Goal: Task Accomplishment & Management: Manage account settings

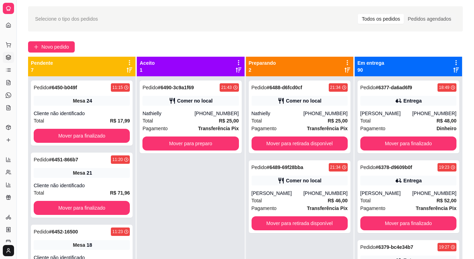
click at [135, 118] on div "Pendente 7 Pedido # 6450-b049f 11:15 Mesa 24 Cliente não identificado Total R$ …" at bounding box center [82, 186] width 109 height 259
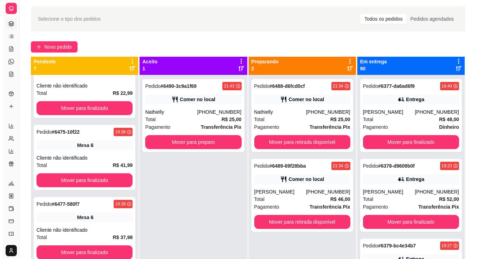
scroll to position [253, 0]
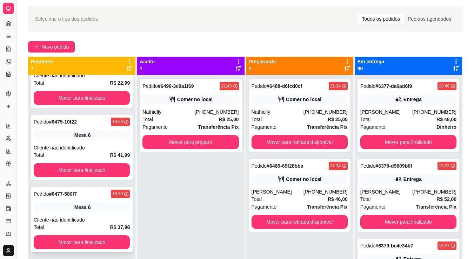
click at [69, 209] on div "Mesa 6" at bounding box center [82, 208] width 96 height 10
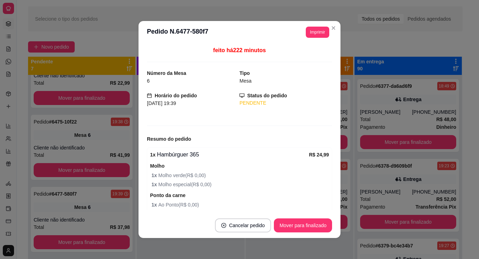
scroll to position [69, 0]
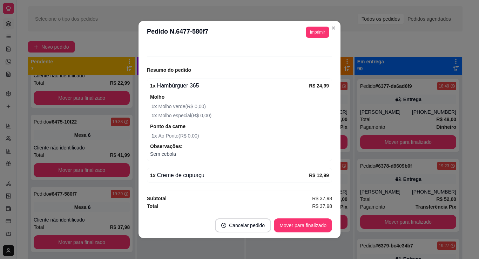
click at [333, 171] on div "feito há 222 minutos Número da Mesa 6 Tipo Mesa Horário do pedido [DATE] 19:39 …" at bounding box center [239, 128] width 202 height 170
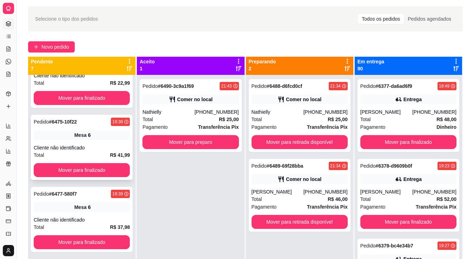
click at [104, 144] on div "Cliente não identificado" at bounding box center [82, 147] width 96 height 7
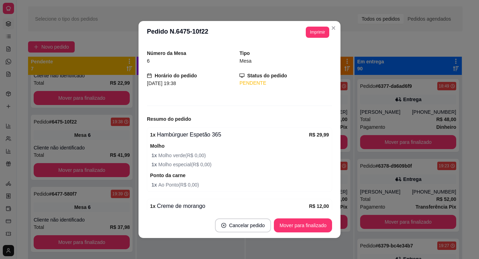
scroll to position [51, 0]
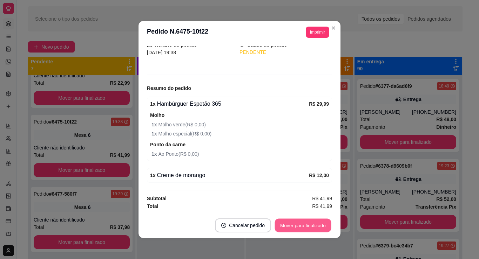
click at [316, 221] on button "Mover para finalizado" at bounding box center [303, 226] width 56 height 14
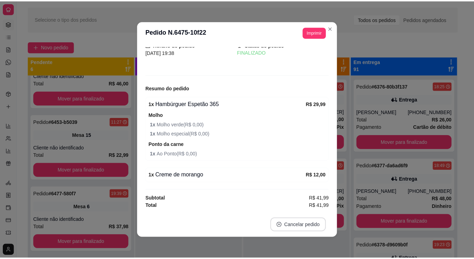
scroll to position [28, 0]
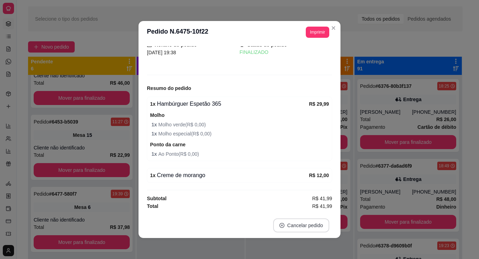
click at [316, 224] on button "Cancelar pedido" at bounding box center [301, 226] width 56 height 14
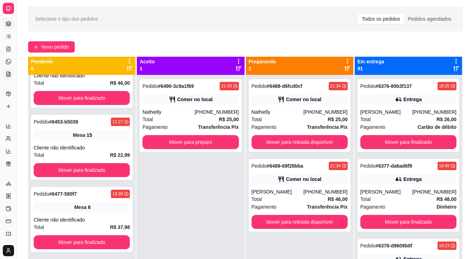
click at [8, 75] on icon at bounding box center [9, 75] width 6 height 6
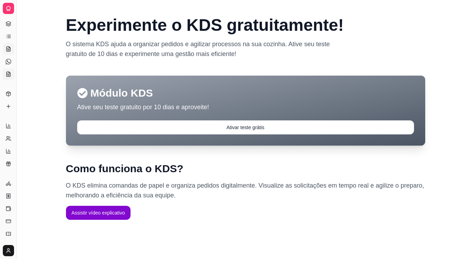
click at [9, 50] on icon at bounding box center [8, 50] width 2 height 0
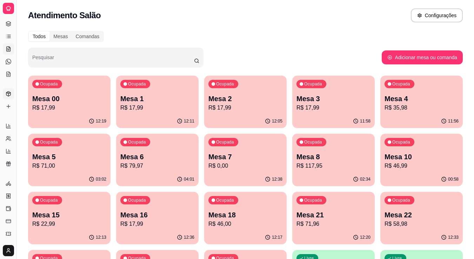
click at [8, 95] on icon at bounding box center [9, 94] width 6 height 6
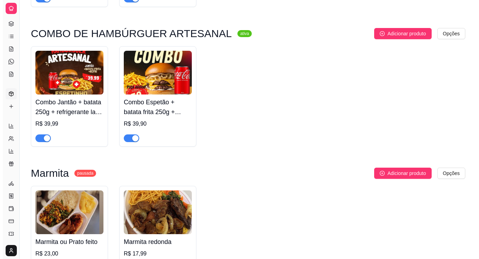
scroll to position [350, 0]
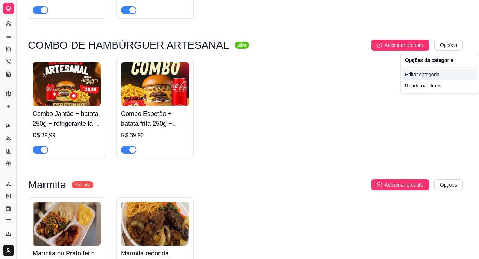
click at [424, 75] on div "Editar categoria" at bounding box center [439, 74] width 75 height 11
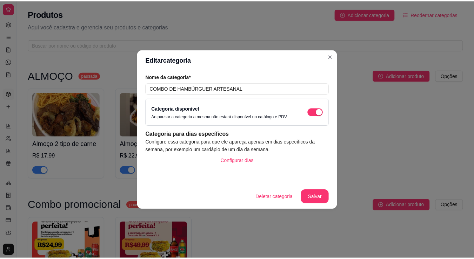
scroll to position [266, 0]
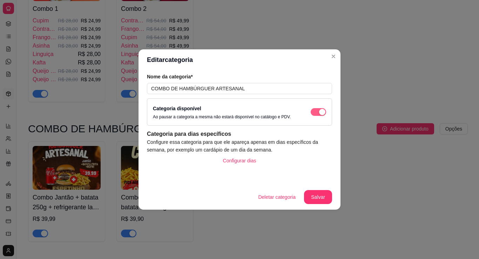
click at [317, 112] on span "button" at bounding box center [318, 112] width 15 height 8
click at [310, 197] on button "Salvar" at bounding box center [318, 197] width 28 height 14
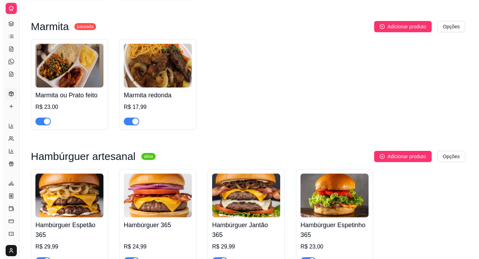
scroll to position [452, 0]
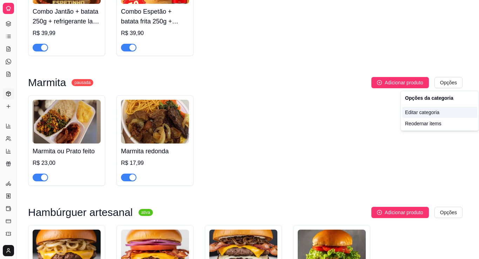
click at [410, 108] on div "Editar categoria" at bounding box center [439, 112] width 75 height 11
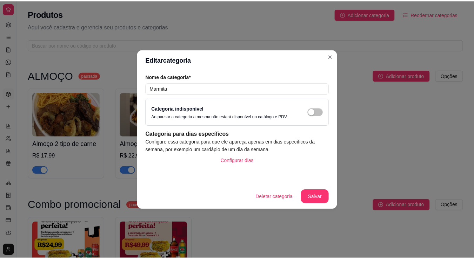
scroll to position [406, 0]
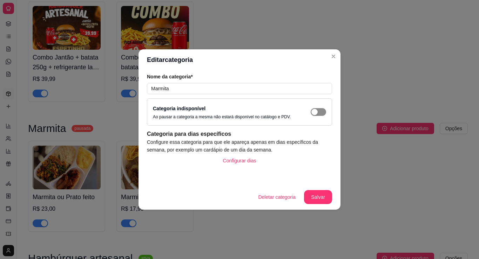
click at [318, 113] on span "button" at bounding box center [318, 112] width 15 height 8
click at [309, 200] on button "Salvar" at bounding box center [318, 197] width 28 height 14
click at [314, 198] on button "Salvar" at bounding box center [318, 197] width 28 height 14
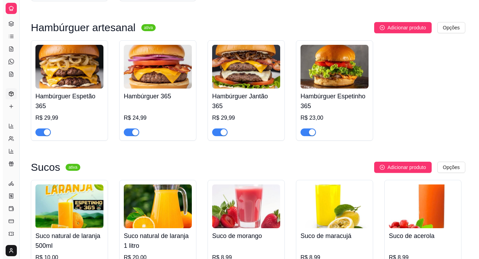
scroll to position [631, 0]
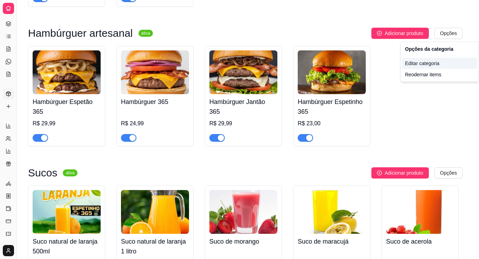
click at [426, 65] on div "Editar categoria" at bounding box center [439, 63] width 75 height 11
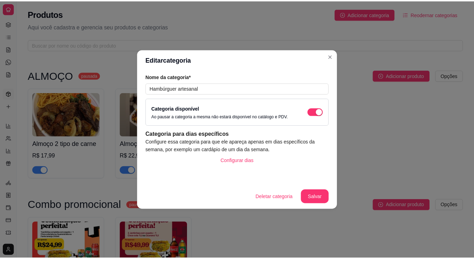
scroll to position [536, 0]
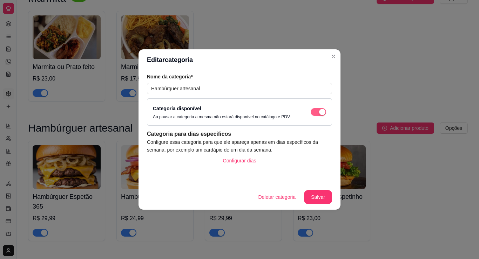
click at [319, 113] on span "button" at bounding box center [318, 112] width 15 height 8
click at [319, 196] on button "Salvar" at bounding box center [317, 198] width 27 height 14
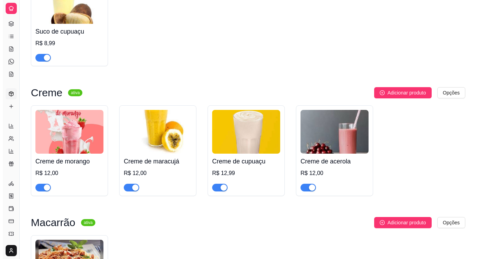
scroll to position [976, 0]
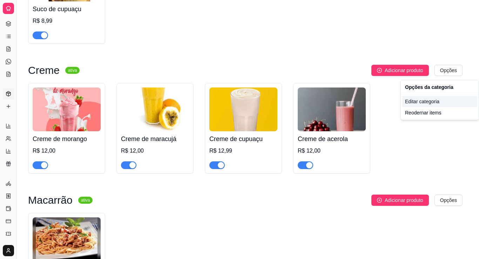
click at [421, 102] on div "Editar categoria" at bounding box center [439, 101] width 75 height 11
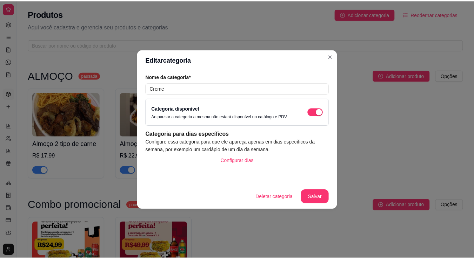
scroll to position [919, 0]
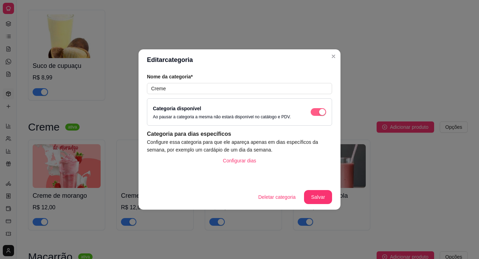
click at [323, 116] on span "button" at bounding box center [318, 112] width 15 height 8
click at [313, 200] on button "Salvar" at bounding box center [318, 197] width 28 height 14
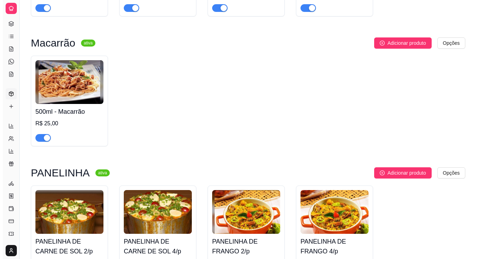
scroll to position [1128, 0]
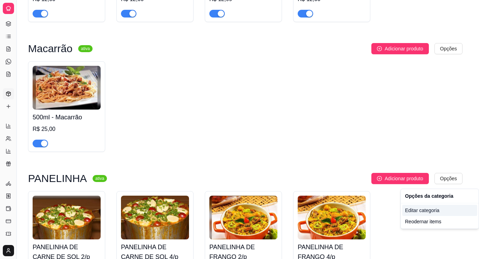
click at [424, 209] on div "Editar categoria" at bounding box center [439, 210] width 75 height 11
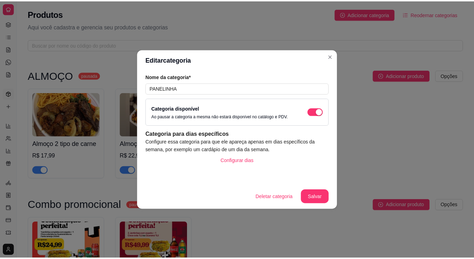
scroll to position [1180, 0]
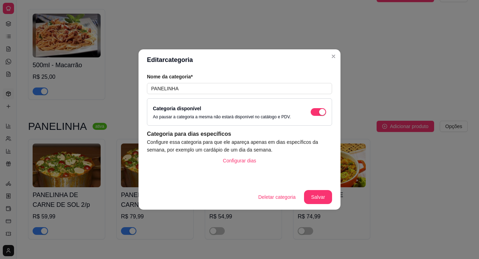
click at [319, 120] on div "Categoria disponível Ao pausar a categoria a mesma não estará disponível no cat…" at bounding box center [239, 112] width 185 height 27
click at [319, 115] on div "button" at bounding box center [322, 112] width 6 height 6
click at [313, 194] on button "Salvar" at bounding box center [318, 197] width 28 height 14
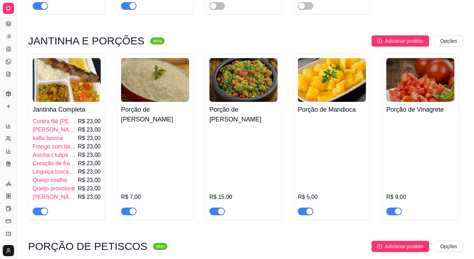
scroll to position [1507, 0]
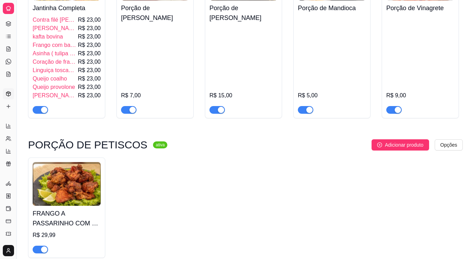
click at [43, 113] on div "button" at bounding box center [44, 110] width 6 height 6
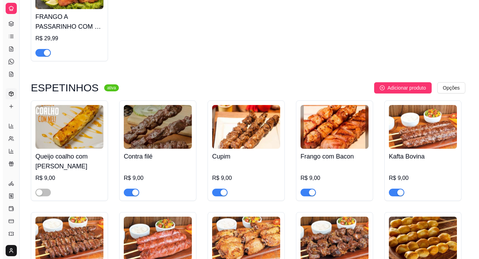
scroll to position [1699, 0]
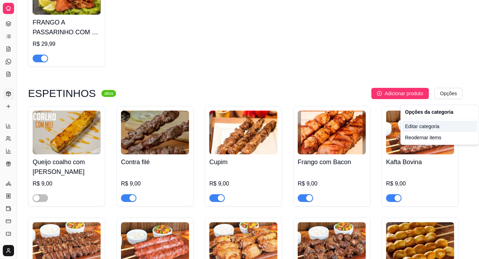
click at [416, 125] on div "Editar categoria" at bounding box center [439, 126] width 75 height 11
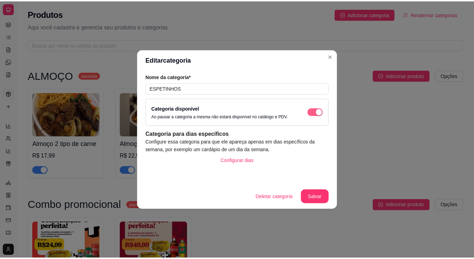
scroll to position [1667, 0]
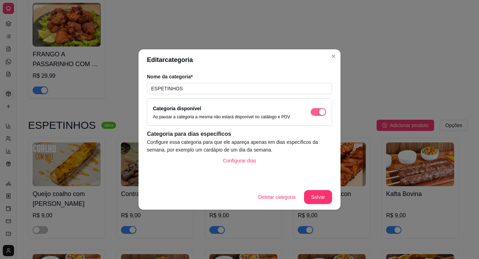
click at [322, 110] on div "button" at bounding box center [322, 112] width 6 height 6
click at [310, 199] on button "Salvar" at bounding box center [318, 197] width 28 height 14
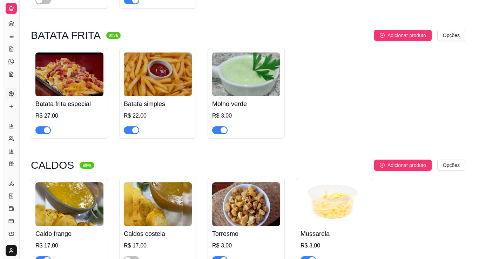
scroll to position [2044, 0]
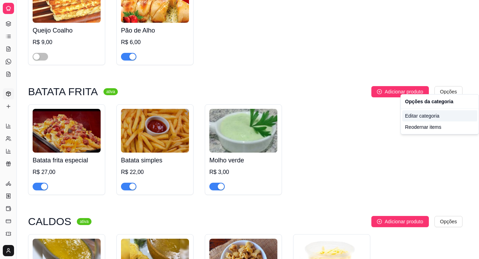
click at [407, 114] on div "Editar categoria" at bounding box center [439, 115] width 75 height 11
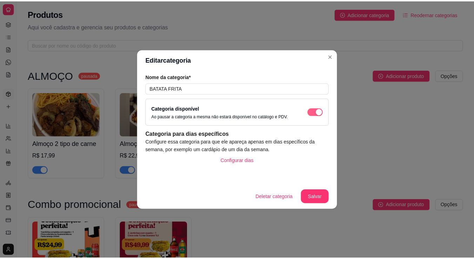
scroll to position [2002, 0]
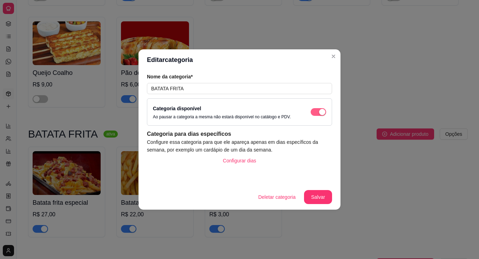
click at [316, 110] on span "button" at bounding box center [318, 112] width 15 height 8
click at [311, 198] on button "Salvar" at bounding box center [317, 198] width 27 height 14
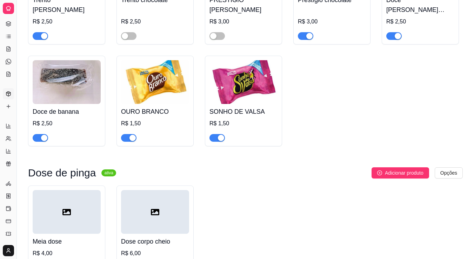
scroll to position [3710, 0]
